Goal: Task Accomplishment & Management: Use online tool/utility

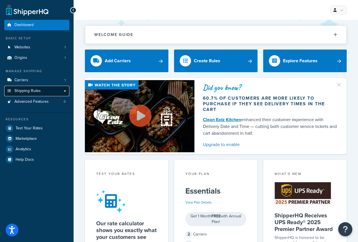
click at [31, 91] on span "Shipping Rules" at bounding box center [27, 90] width 26 height 5
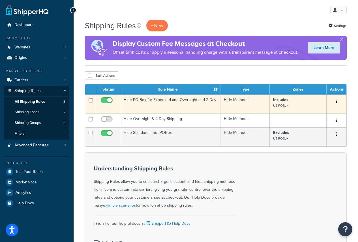
click at [336, 102] on icon "button" at bounding box center [336, 101] width 1 height 4
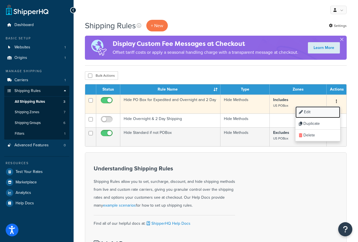
click at [317, 113] on link "Edit" at bounding box center [317, 112] width 45 height 12
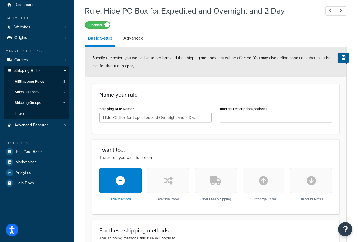
scroll to position [15, 0]
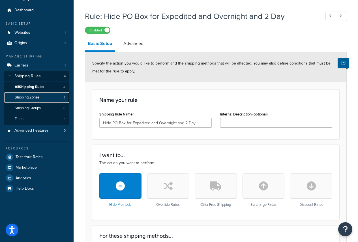
click at [32, 98] on span "Shipping Zones" at bounding box center [27, 97] width 25 height 5
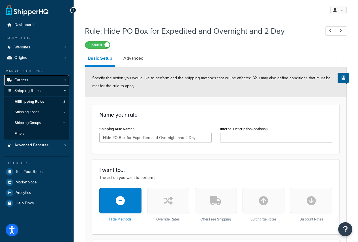
click at [34, 79] on link "Carriers 1" at bounding box center [36, 80] width 65 height 10
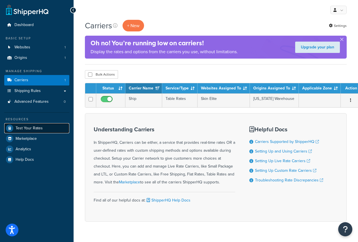
click at [23, 128] on span "Test Your Rates" at bounding box center [29, 128] width 27 height 5
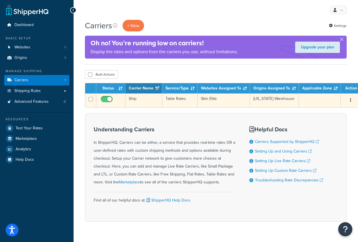
click at [173, 98] on td "Table Rates" at bounding box center [179, 100] width 35 height 14
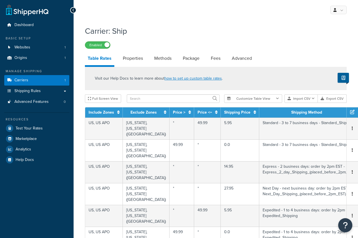
select select "25"
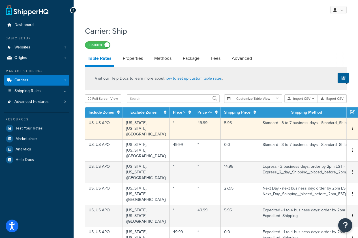
click at [228, 121] on td "5.95" at bounding box center [240, 128] width 38 height 22
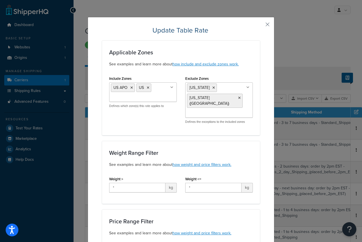
click at [223, 123] on p "Defines the exceptions to the included zones" at bounding box center [219, 122] width 68 height 4
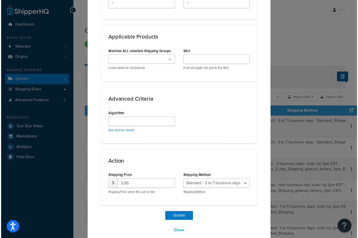
scroll to position [317, 0]
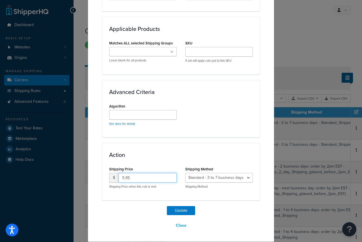
drag, startPoint x: 132, startPoint y: 176, endPoint x: 100, endPoint y: 182, distance: 32.4
click at [102, 182] on div "Action Shipping Price $ 5.95 Shipping Price when this rule is met Shipping Meth…" at bounding box center [181, 171] width 158 height 57
type input "6.95"
click at [182, 209] on button "Update" at bounding box center [181, 210] width 28 height 9
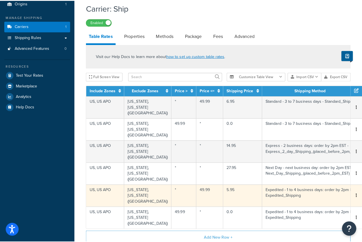
scroll to position [57, 0]
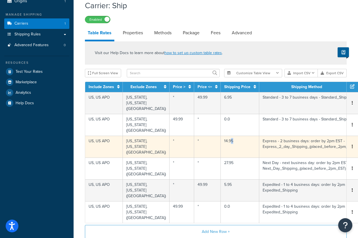
click at [223, 144] on td "14.95" at bounding box center [240, 146] width 38 height 22
select select "145037"
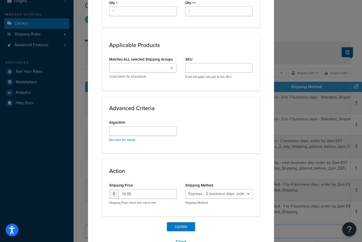
scroll to position [311, 0]
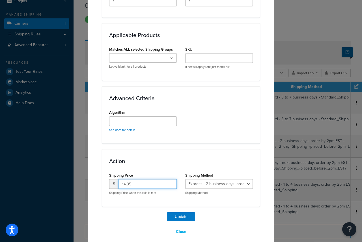
drag, startPoint x: 135, startPoint y: 185, endPoint x: 105, endPoint y: 187, distance: 29.8
click at [105, 187] on div "Shipping Price $ 14.95 Shipping Price when this rule is met" at bounding box center [143, 185] width 76 height 28
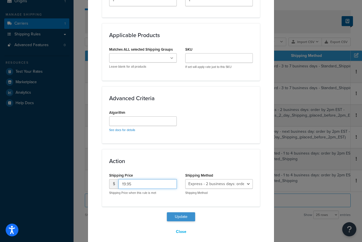
type input "19.95"
click at [175, 214] on button "Update" at bounding box center [181, 216] width 28 height 9
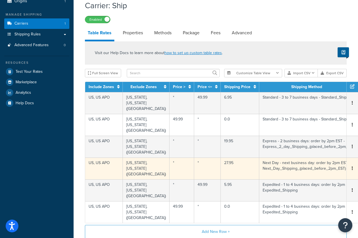
click at [223, 171] on td "27.95" at bounding box center [240, 168] width 38 height 22
select select "145038"
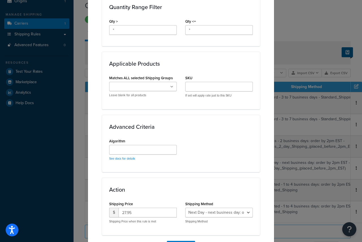
scroll to position [283, 0]
drag, startPoint x: 135, startPoint y: 211, endPoint x: 107, endPoint y: 214, distance: 27.4
click at [109, 214] on div "$ 27.95" at bounding box center [143, 212] width 68 height 10
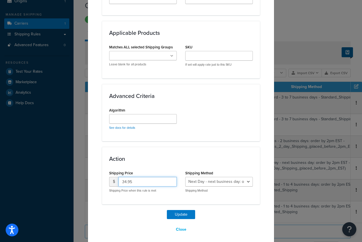
scroll to position [317, 0]
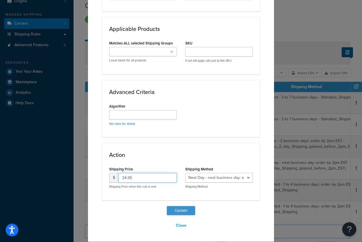
type input "34.95"
click at [185, 211] on button "Update" at bounding box center [181, 210] width 28 height 9
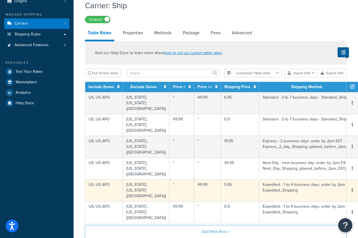
click at [223, 193] on td "5.95" at bounding box center [240, 190] width 38 height 22
select select "173783"
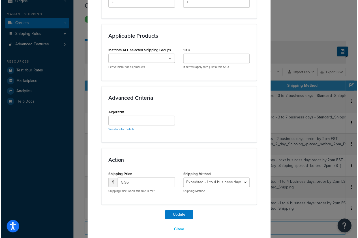
scroll to position [311, 0]
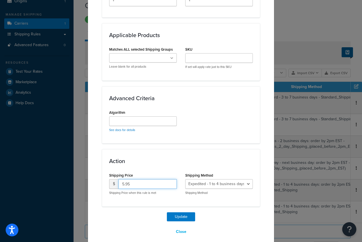
drag, startPoint x: 134, startPoint y: 187, endPoint x: 103, endPoint y: 190, distance: 30.6
click at [105, 190] on div "Shipping Price $ 5.95 Shipping Price when this rule is met" at bounding box center [143, 185] width 76 height 28
type input "6.95"
click at [180, 215] on button "Update" at bounding box center [181, 216] width 28 height 9
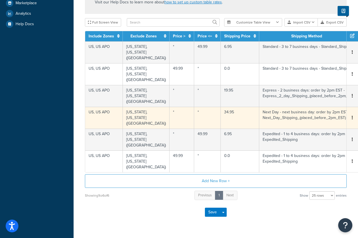
scroll to position [141, 0]
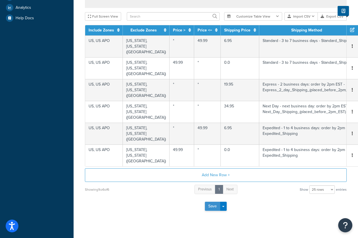
click at [211, 208] on button "Save" at bounding box center [212, 205] width 15 height 9
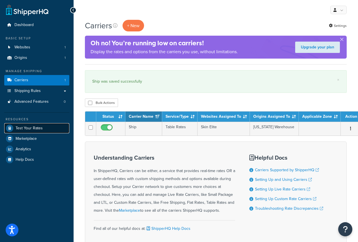
click at [35, 128] on span "Test Your Rates" at bounding box center [29, 128] width 27 height 5
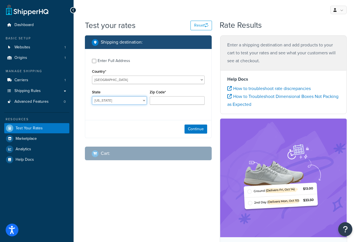
click at [109, 100] on select "[US_STATE] [US_STATE] [US_STATE] [US_STATE] [US_STATE] Armed Forces Americas Ar…" at bounding box center [119, 100] width 55 height 8
select select "[GEOGRAPHIC_DATA]"
click at [92, 96] on select "[US_STATE] [US_STATE] [US_STATE] [US_STATE] [US_STATE] Armed Forces Americas Ar…" at bounding box center [119, 100] width 55 height 8
click at [172, 101] on input "Zip Code*" at bounding box center [177, 100] width 55 height 8
type input "75093"
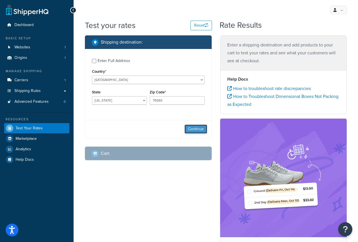
click at [193, 128] on button "Continue" at bounding box center [195, 128] width 23 height 9
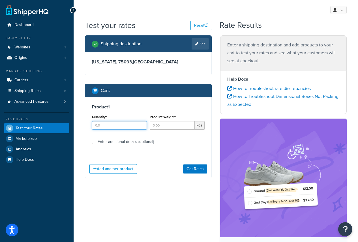
click at [118, 126] on input "Quantity*" at bounding box center [119, 125] width 55 height 8
type input "1"
click at [165, 127] on input "Product Weight*" at bounding box center [172, 125] width 45 height 8
type input "1"
click at [188, 166] on button "Get Rates" at bounding box center [195, 168] width 24 height 9
